Goal: Entertainment & Leisure: Consume media (video, audio)

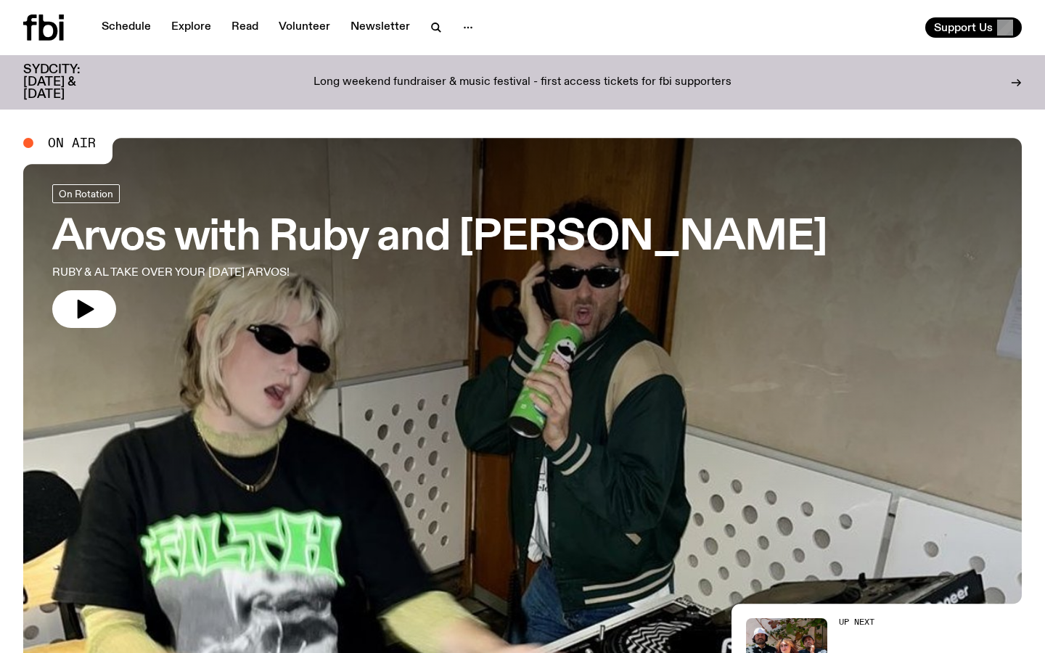
click at [125, 16] on div "Schedule Explore Read Volunteer Newsletter" at bounding box center [269, 28] width 493 height 26
click at [126, 28] on link "Schedule" at bounding box center [126, 27] width 67 height 20
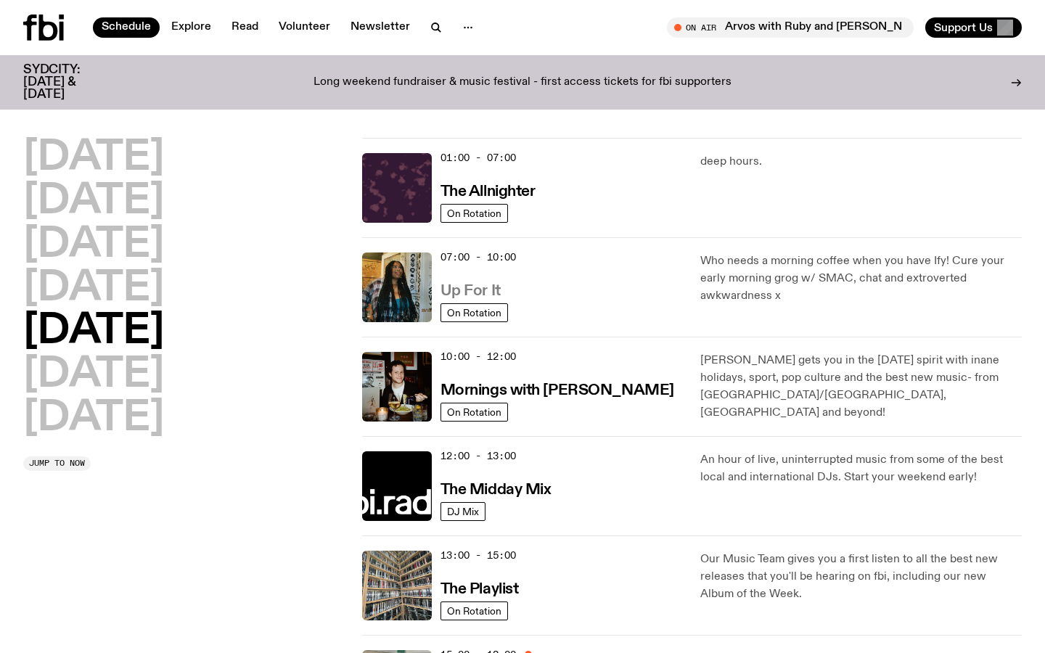
click at [469, 294] on h3 "Up For It" at bounding box center [470, 291] width 60 height 15
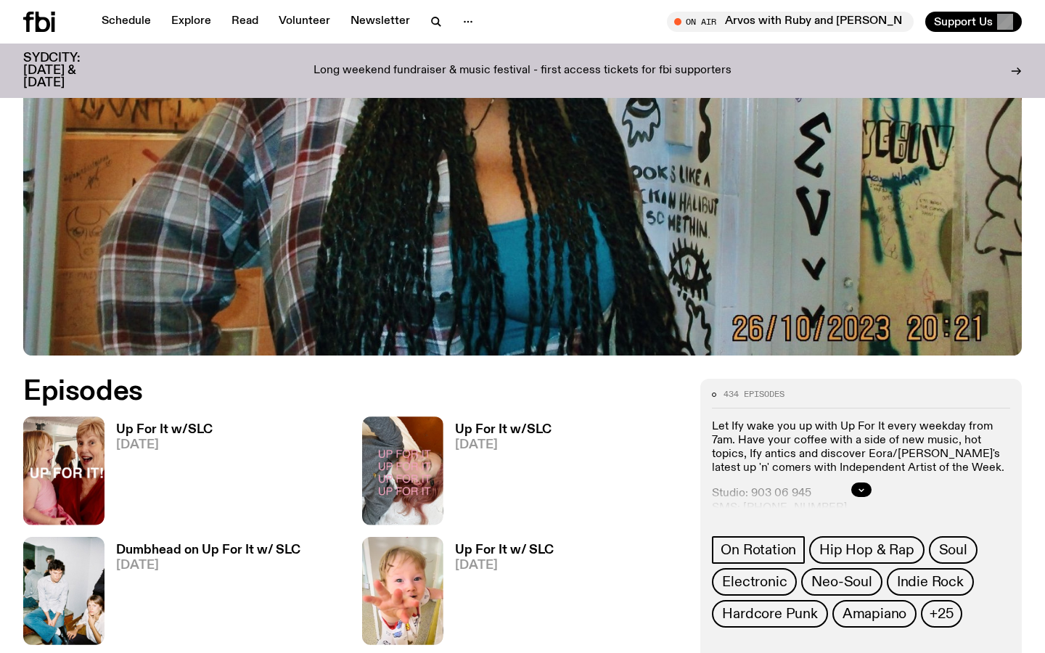
scroll to position [634, 0]
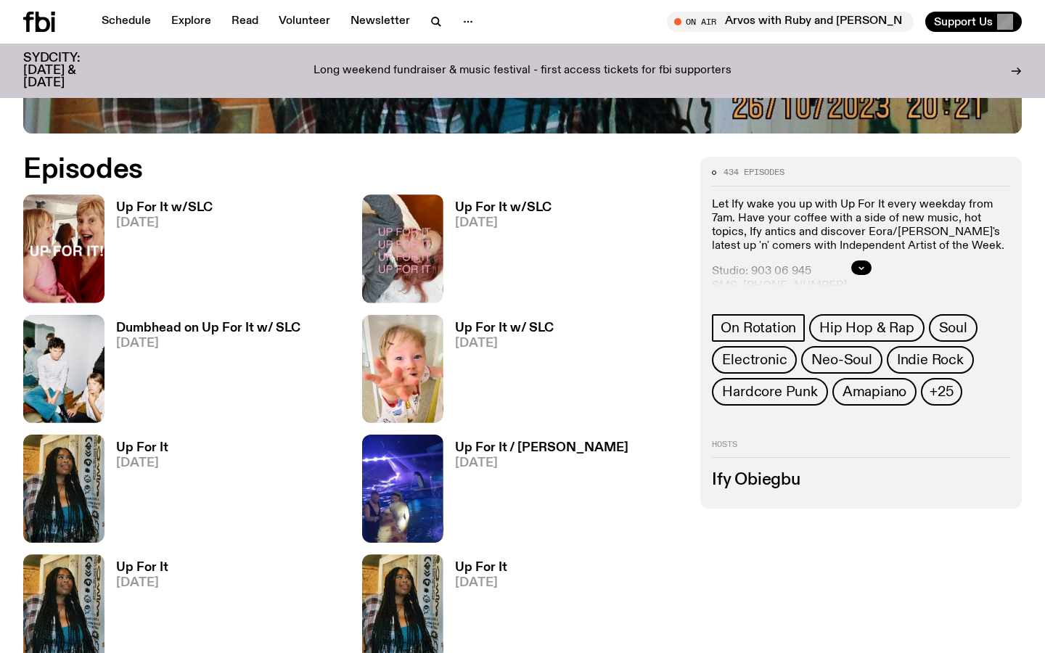
click at [182, 210] on h3 "Up For It w/SLC" at bounding box center [164, 208] width 97 height 12
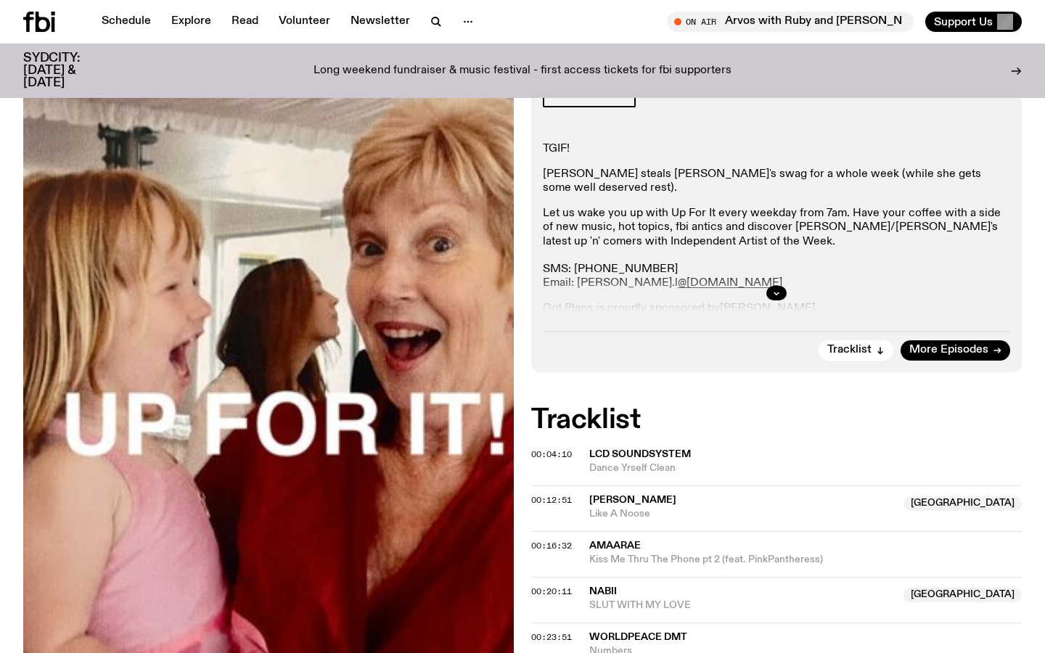
scroll to position [289, 0]
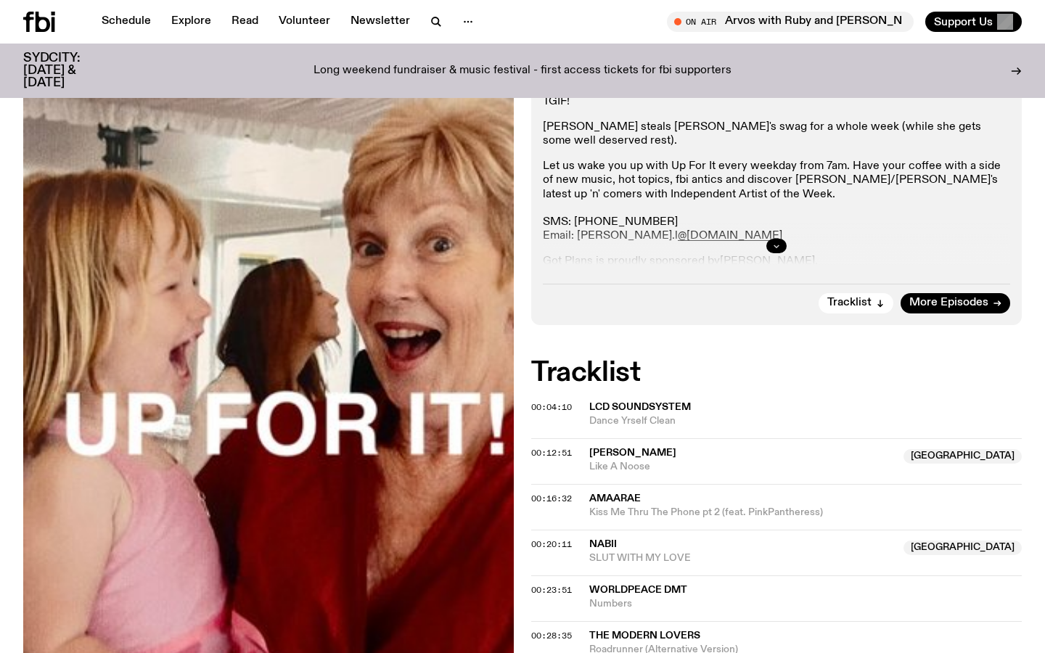
click at [773, 250] on button "button" at bounding box center [776, 246] width 20 height 15
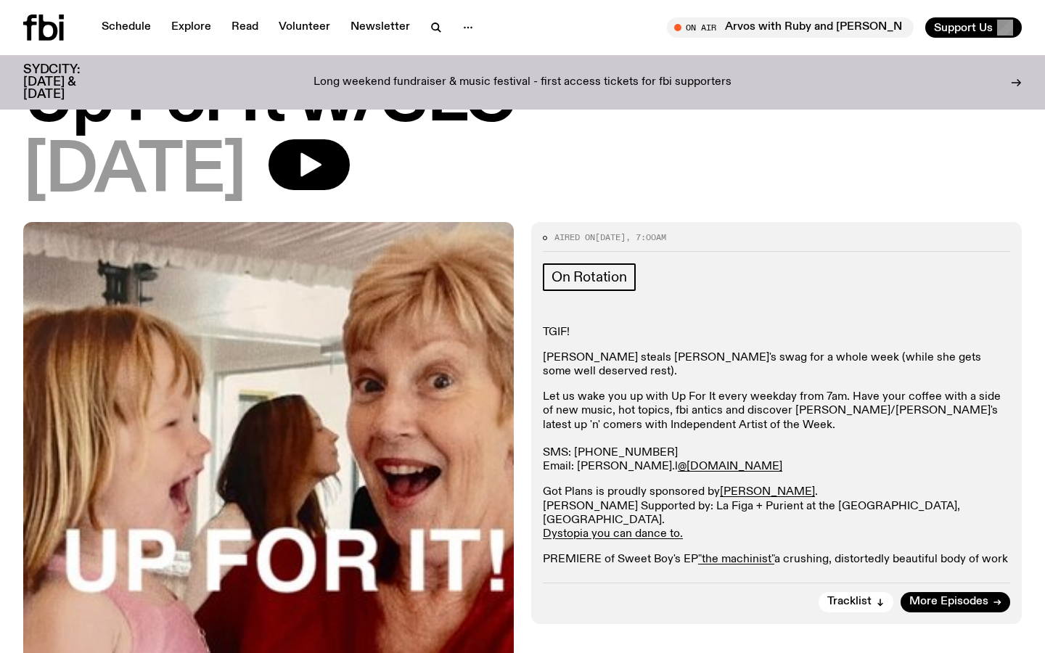
scroll to position [134, 0]
